Goal: Browse casually

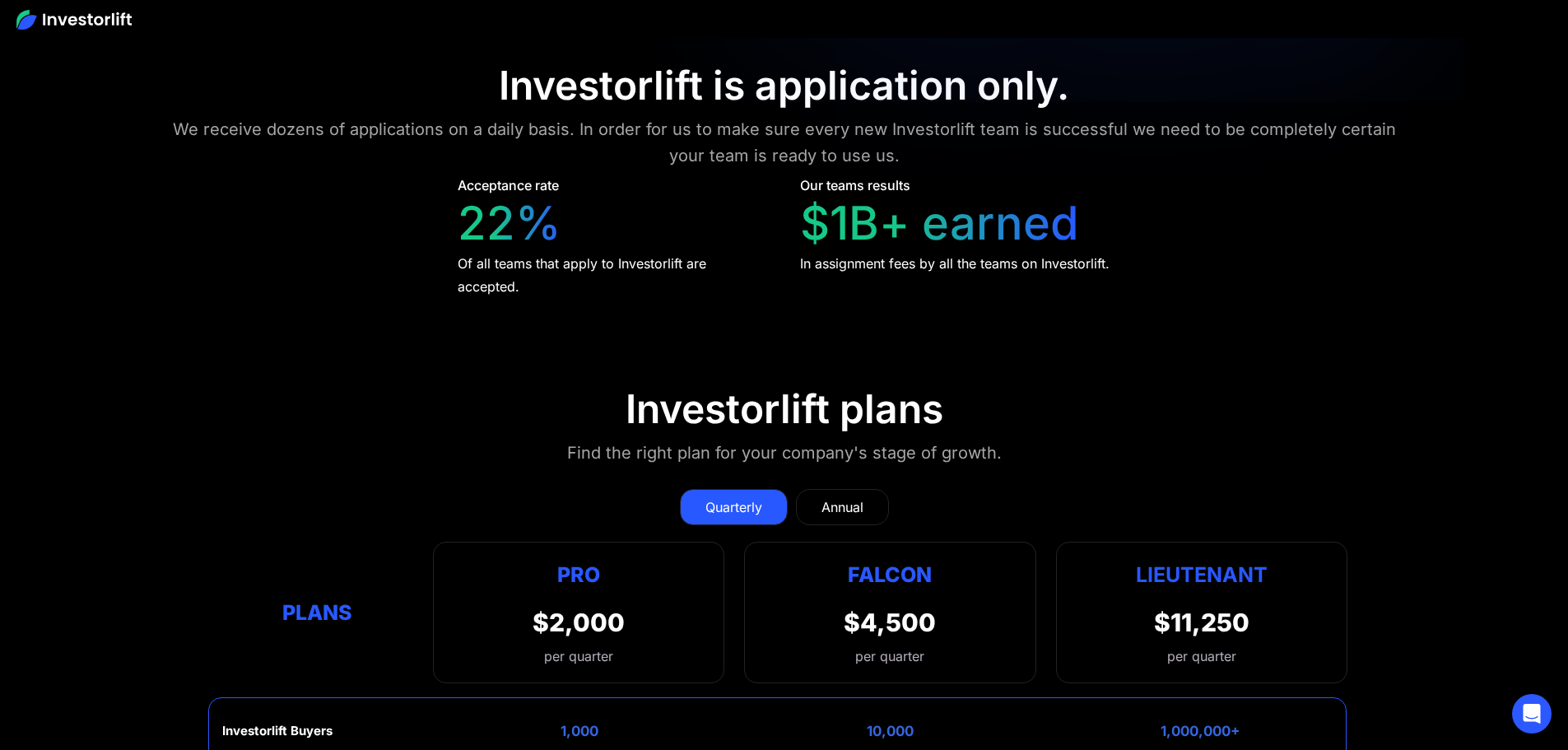
scroll to position [7268, 0]
